Goal: Task Accomplishment & Management: Manage account settings

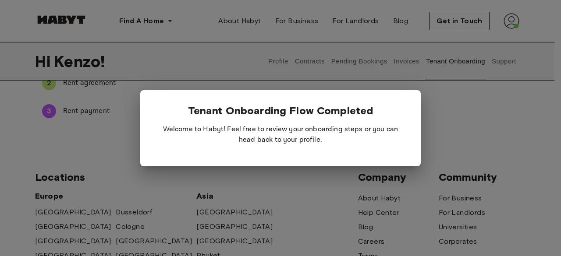
click at [261, 22] on div at bounding box center [280, 128] width 561 height 256
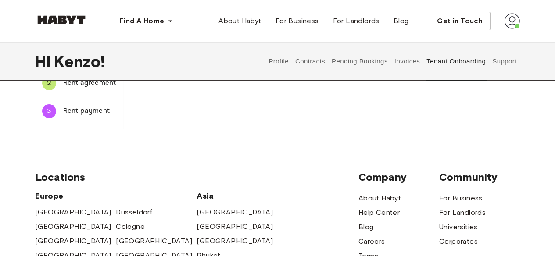
click at [506, 23] on img at bounding box center [512, 21] width 16 height 16
click at [362, 36] on div "Find A Home Europe Amsterdam Berlin Frankfurt Hamburg Lisbon Madrid Milan Moden…" at bounding box center [277, 21] width 484 height 42
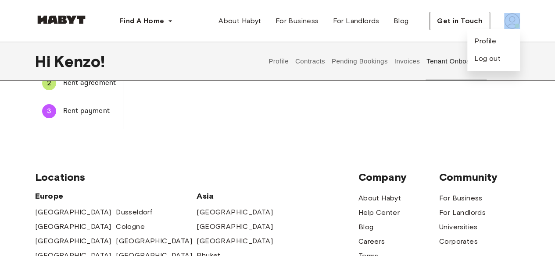
click at [362, 36] on div "Find A Home Europe Amsterdam Berlin Frankfurt Hamburg Lisbon Madrid Milan Moden…" at bounding box center [277, 21] width 484 height 42
click at [409, 56] on button "Invoices" at bounding box center [407, 61] width 28 height 39
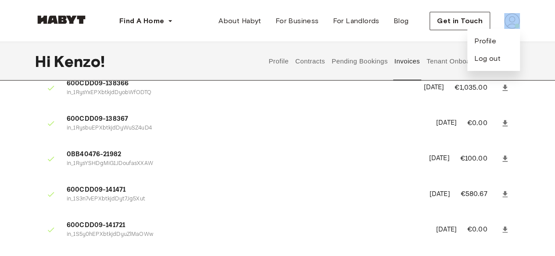
scroll to position [21, 0]
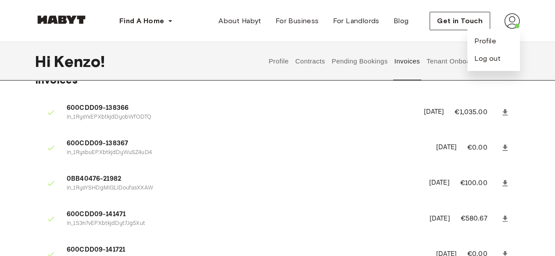
click at [359, 143] on span "600CDD09-138367" at bounding box center [246, 144] width 359 height 10
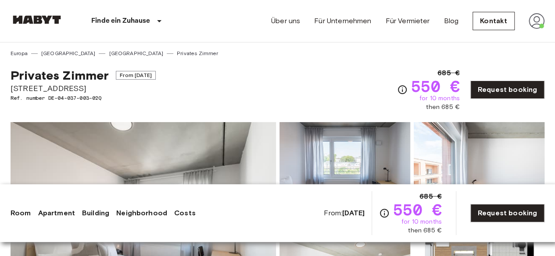
drag, startPoint x: 554, startPoint y: 25, endPoint x: 554, endPoint y: 30, distance: 4.8
click at [554, 30] on nav "Finde ein Zuhause [GEOGRAPHIC_DATA] [GEOGRAPHIC_DATA] [GEOGRAPHIC_DATA] [GEOGRA…" at bounding box center [277, 21] width 555 height 42
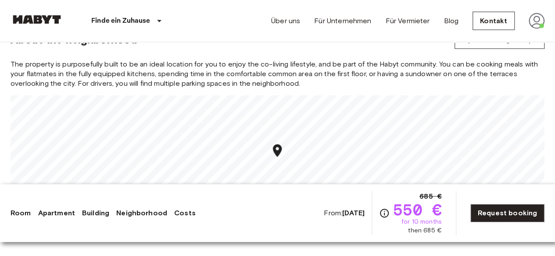
scroll to position [986, 0]
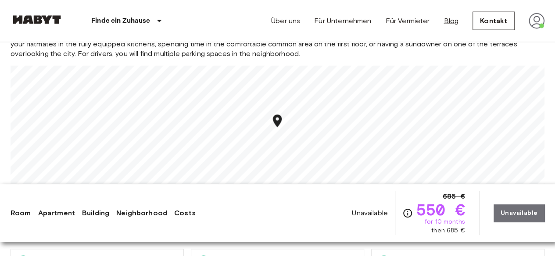
click at [455, 21] on link "Blog" at bounding box center [450, 21] width 15 height 11
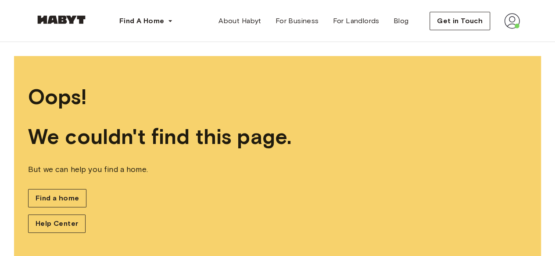
click at [502, 22] on div "Get in Touch" at bounding box center [474, 21] width 90 height 18
click at [510, 22] on img at bounding box center [512, 21] width 16 height 16
click at [487, 43] on span "Profile" at bounding box center [485, 41] width 22 height 11
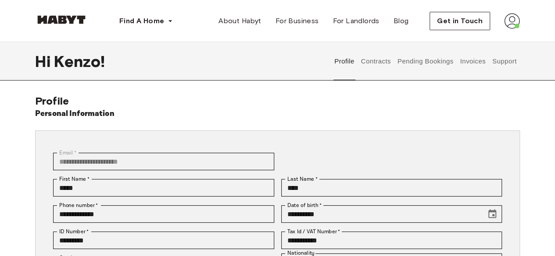
click at [473, 61] on button "Invoices" at bounding box center [473, 61] width 28 height 39
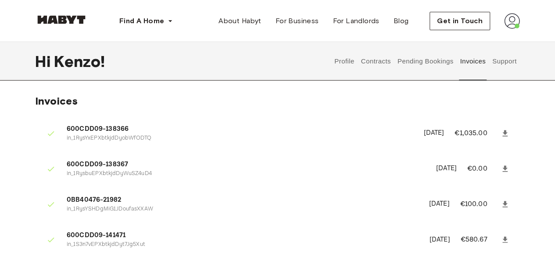
click at [384, 67] on button "Contracts" at bounding box center [375, 61] width 32 height 39
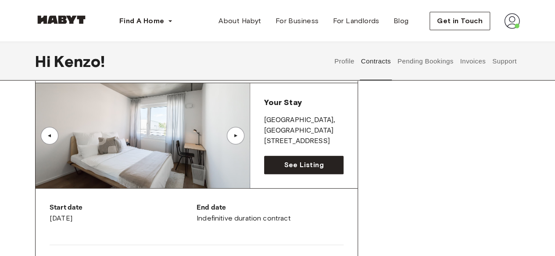
scroll to position [59, 0]
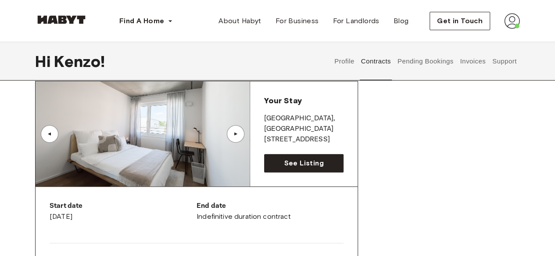
click at [240, 134] on div "▲" at bounding box center [236, 134] width 18 height 18
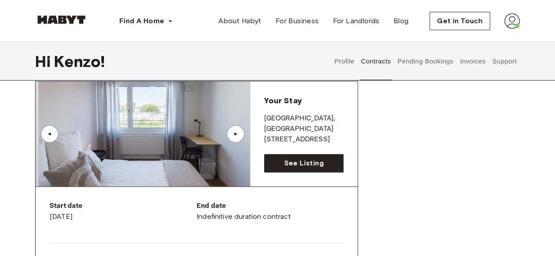
click at [240, 134] on div "▲" at bounding box center [236, 134] width 18 height 18
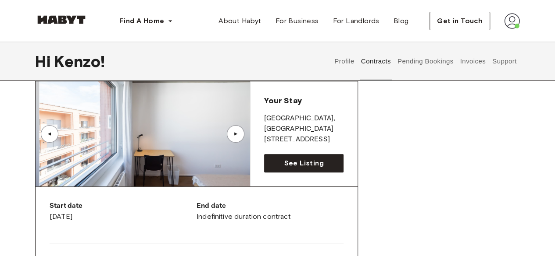
click at [240, 134] on div "▲" at bounding box center [236, 134] width 18 height 18
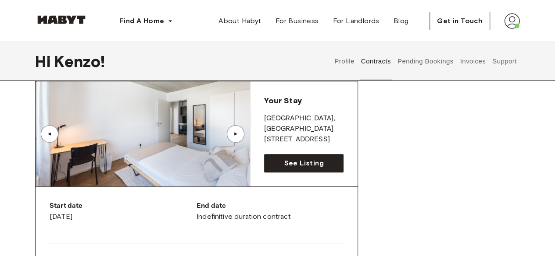
click at [240, 134] on div "▲" at bounding box center [236, 134] width 18 height 18
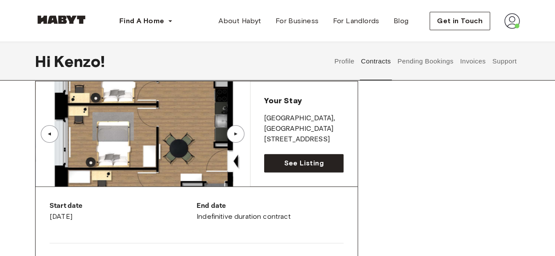
click at [240, 134] on div "▲" at bounding box center [236, 134] width 18 height 18
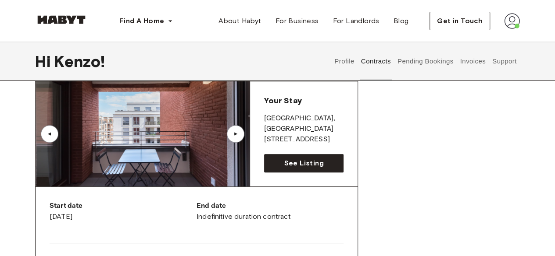
click at [439, 61] on button "Pending Bookings" at bounding box center [425, 61] width 58 height 39
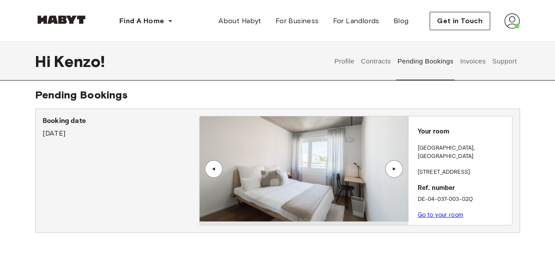
scroll to position [2, 0]
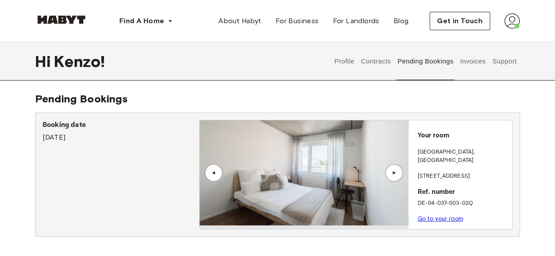
click at [483, 57] on button "Invoices" at bounding box center [473, 61] width 28 height 39
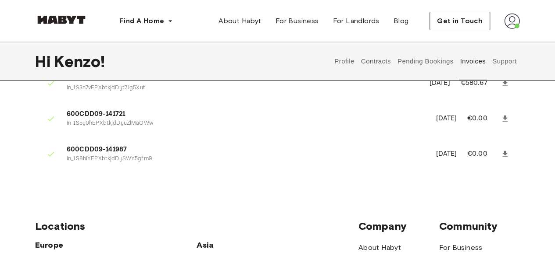
scroll to position [170, 0]
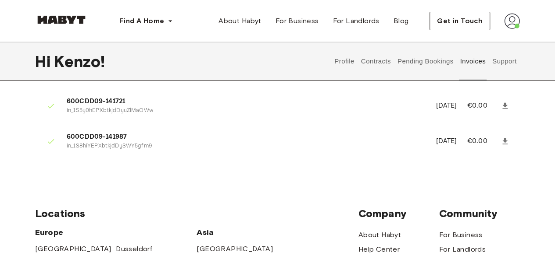
click at [504, 138] on icon at bounding box center [504, 141] width 9 height 9
